Goal: Information Seeking & Learning: Learn about a topic

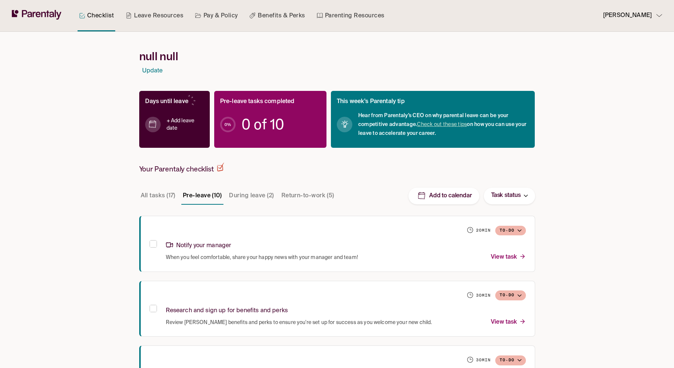
click at [301, 197] on button "Return-to-work (5)" at bounding box center [308, 196] width 56 height 18
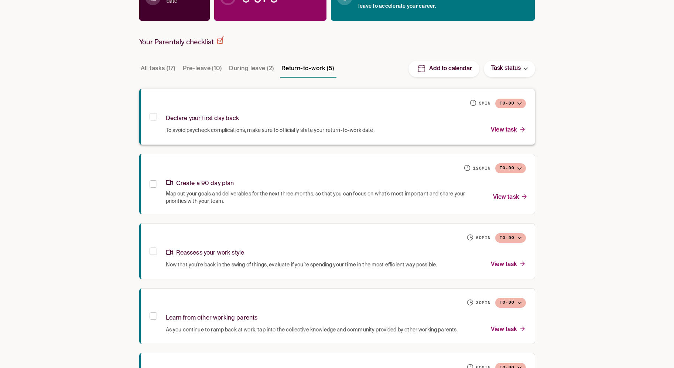
scroll to position [147, 0]
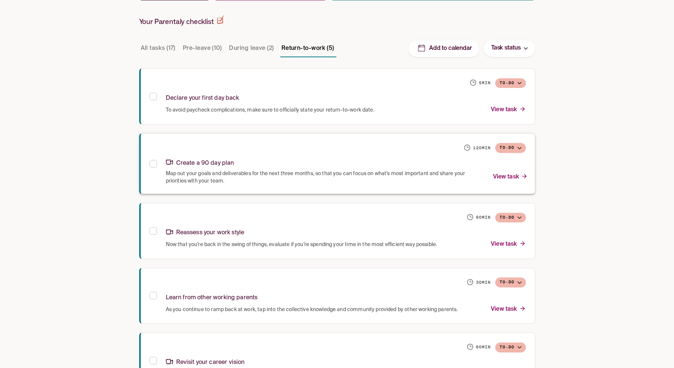
click at [505, 175] on p "View task" at bounding box center [510, 177] width 35 height 10
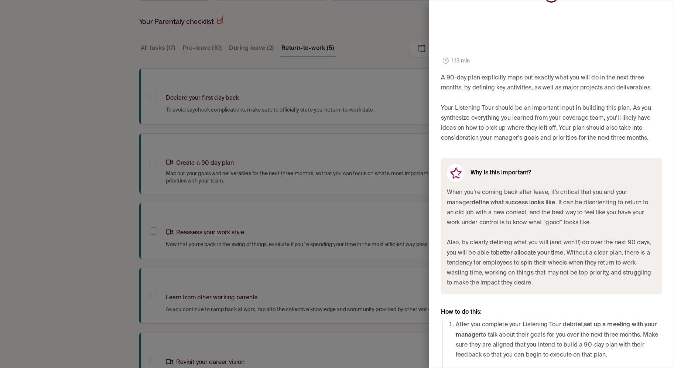
scroll to position [256, 0]
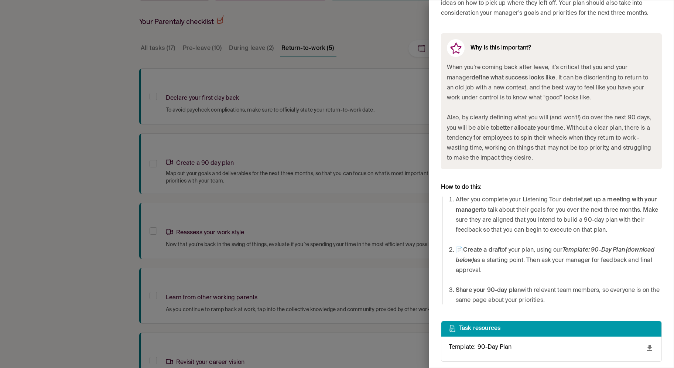
click at [649, 348] on icon "download" at bounding box center [649, 348] width 5 height 6
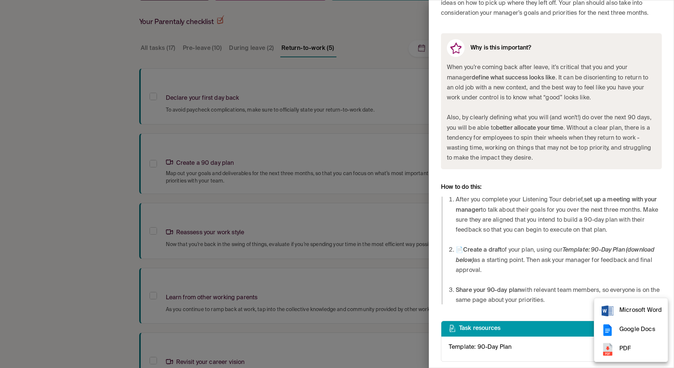
click at [632, 329] on span "Google Docs" at bounding box center [640, 330] width 42 height 10
click at [324, 128] on div at bounding box center [337, 184] width 674 height 368
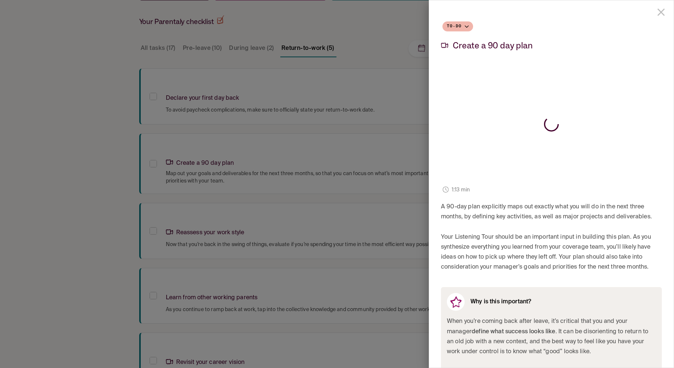
scroll to position [0, 0]
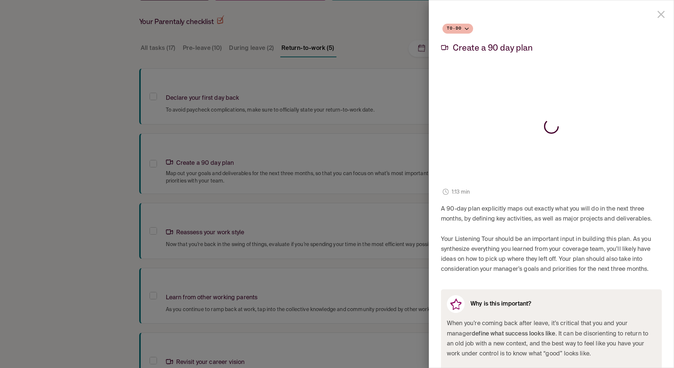
drag, startPoint x: 660, startPoint y: 13, endPoint x: 656, endPoint y: 15, distance: 4.8
click at [660, 13] on icon "close drawer" at bounding box center [660, 14] width 7 height 7
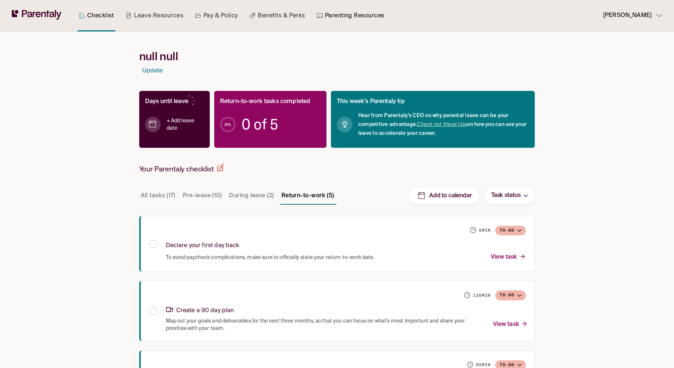
click at [337, 16] on link "Parenting Resources" at bounding box center [350, 15] width 71 height 31
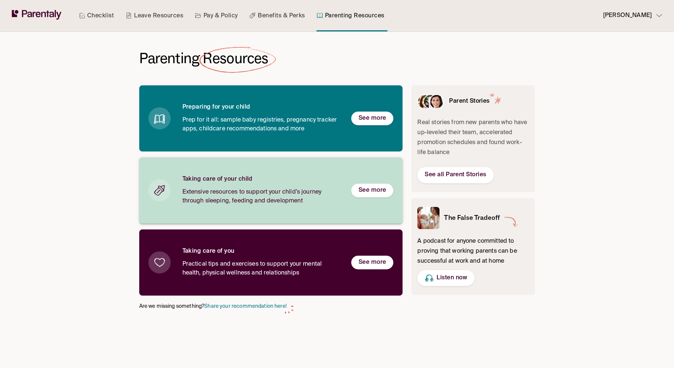
click at [249, 184] on div "Taking care of your child Extensive resources to support your child’s journey t…" at bounding box center [260, 190] width 157 height 30
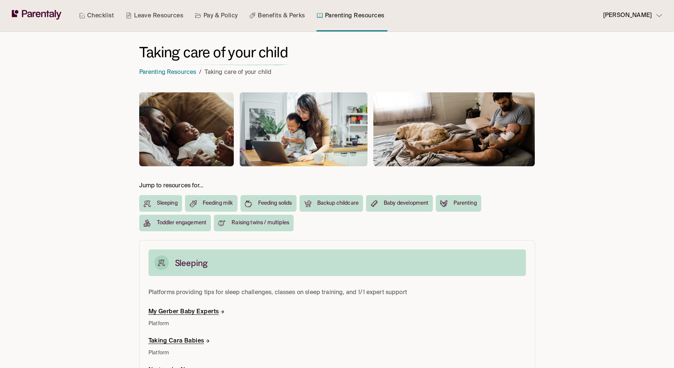
click at [161, 205] on h6 "Sleeping" at bounding box center [167, 203] width 21 height 8
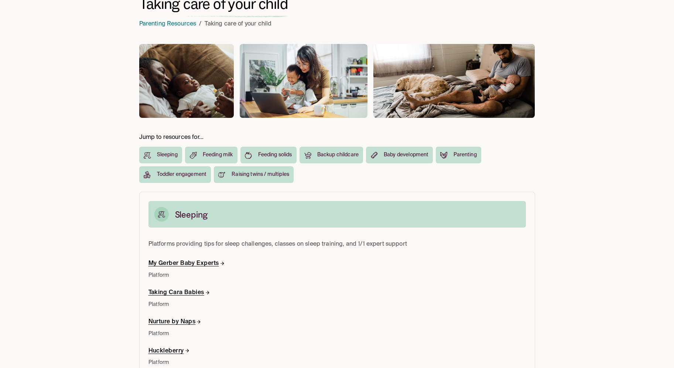
scroll to position [25, 0]
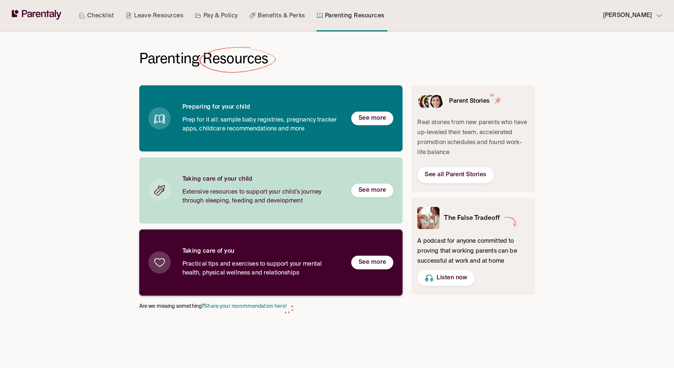
click at [249, 261] on span "Practical tips and exercises to support your mental health, physical wellness a…" at bounding box center [260, 269] width 157 height 18
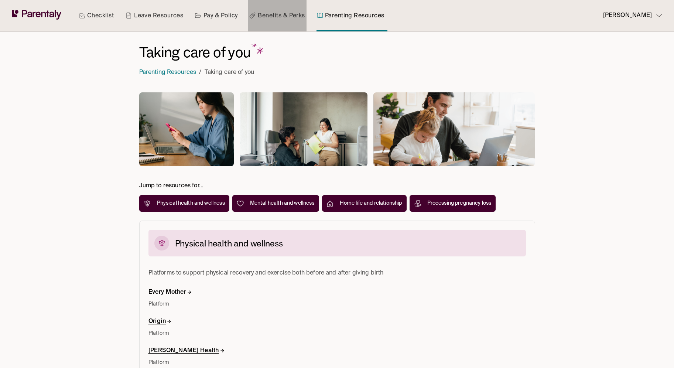
click at [277, 14] on link "Benefits & Perks" at bounding box center [277, 15] width 58 height 31
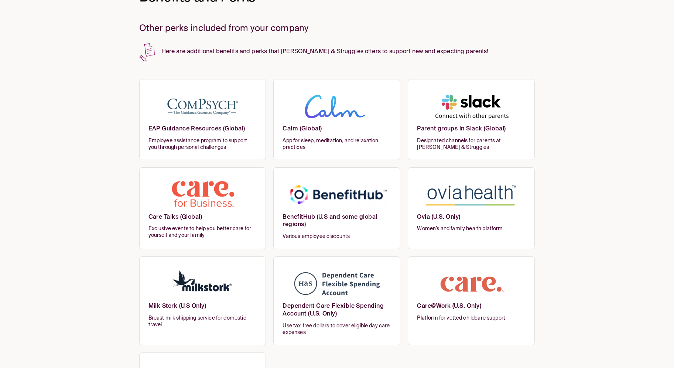
scroll to position [63, 0]
